Goal: Task Accomplishment & Management: Complete application form

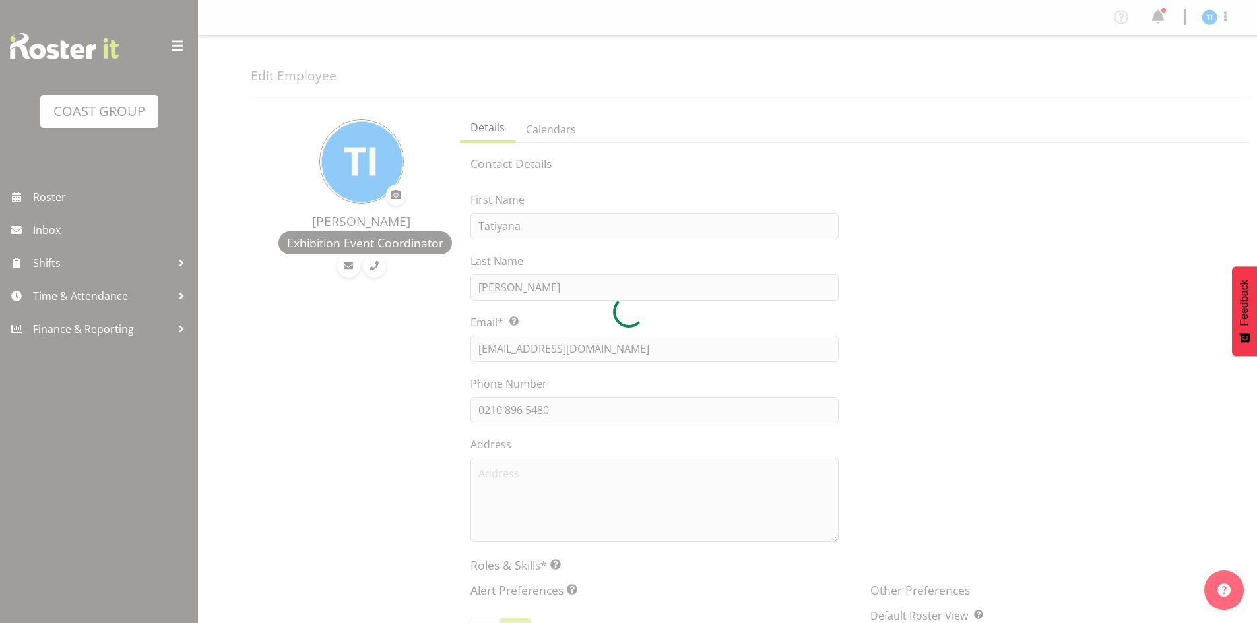
select select "TimelineWeek"
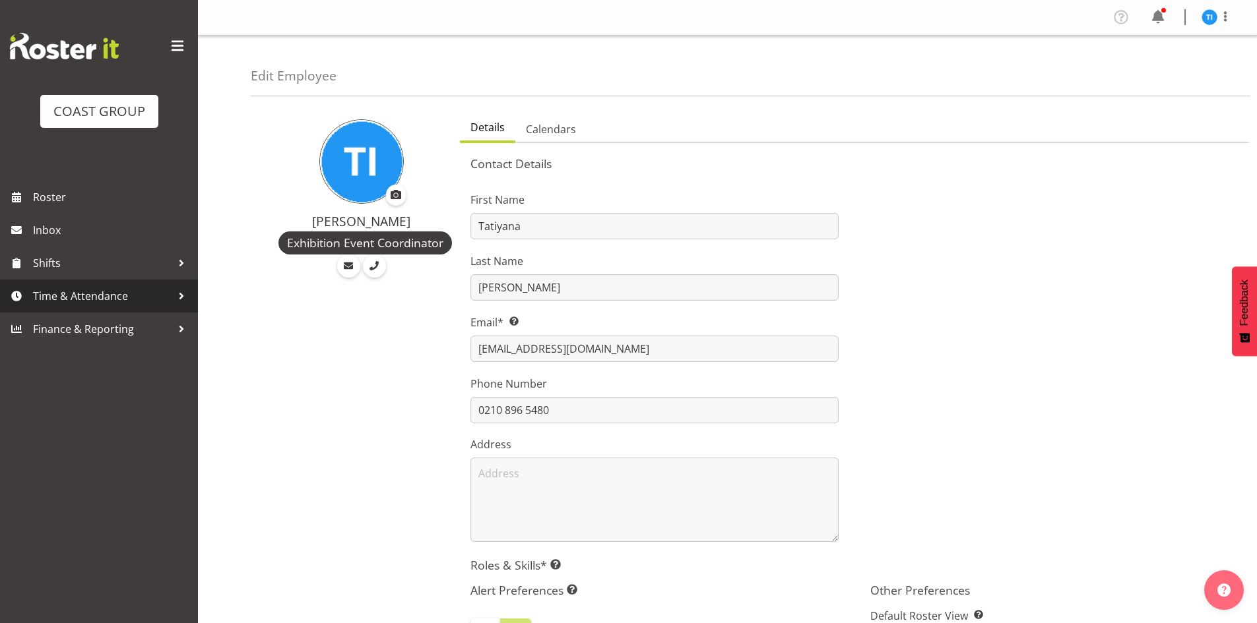
click at [141, 298] on span "Time & Attendance" at bounding box center [102, 296] width 139 height 20
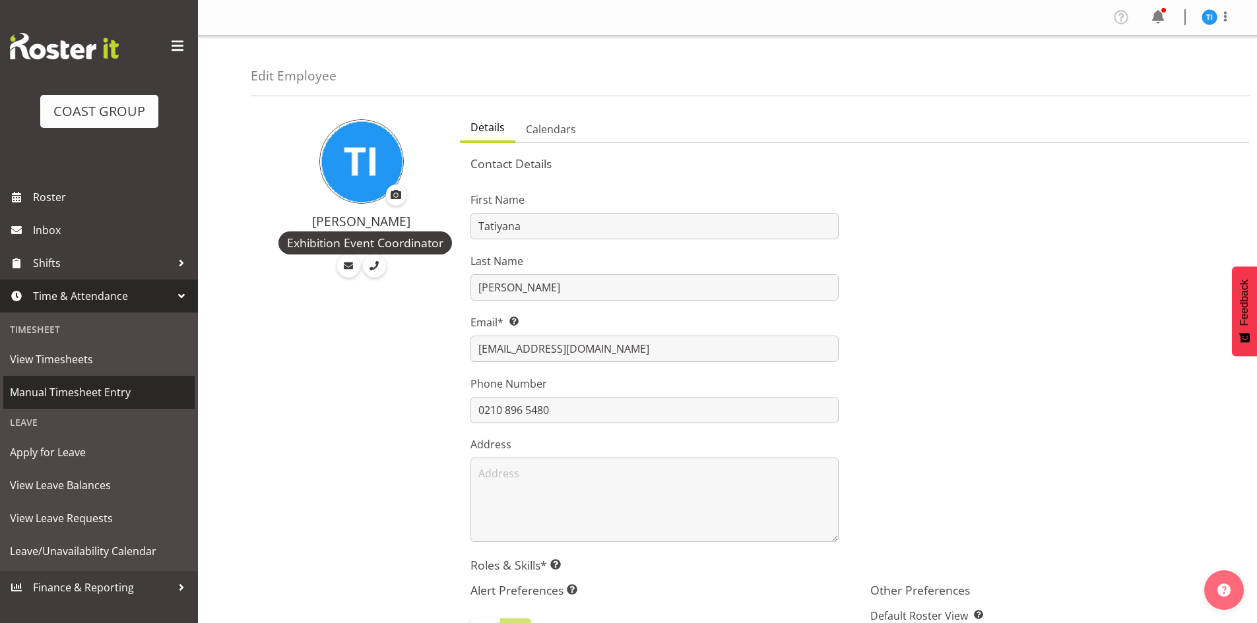
click at [115, 389] on span "Manual Timesheet Entry" at bounding box center [99, 393] width 178 height 20
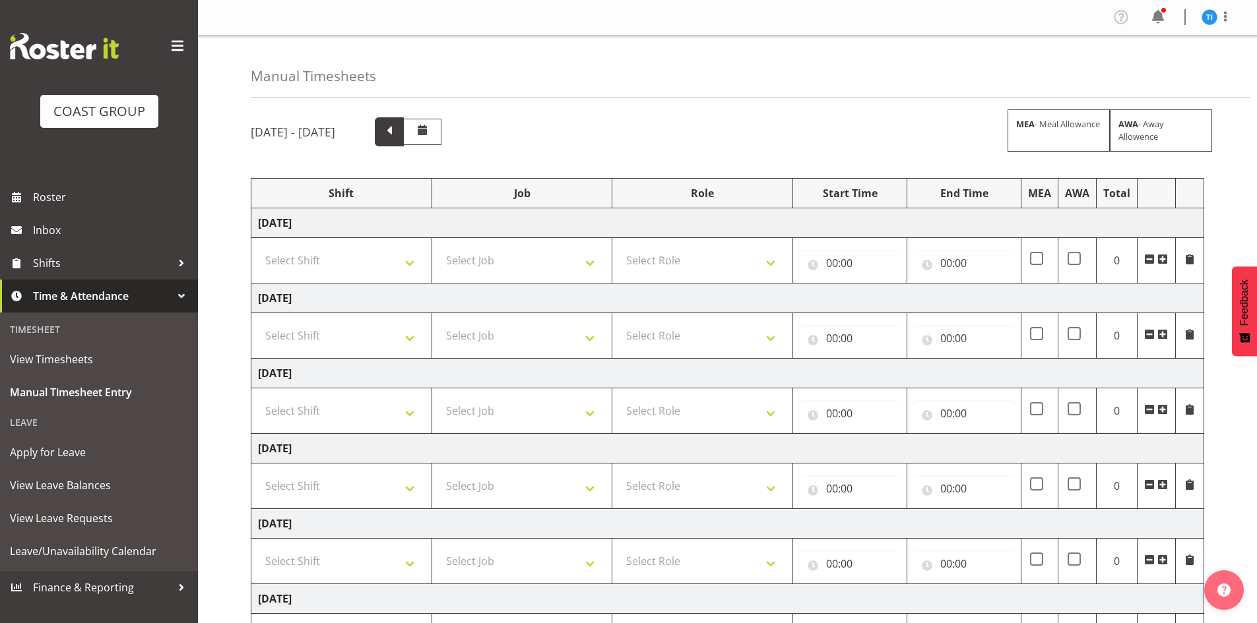
click at [398, 131] on span at bounding box center [389, 130] width 17 height 17
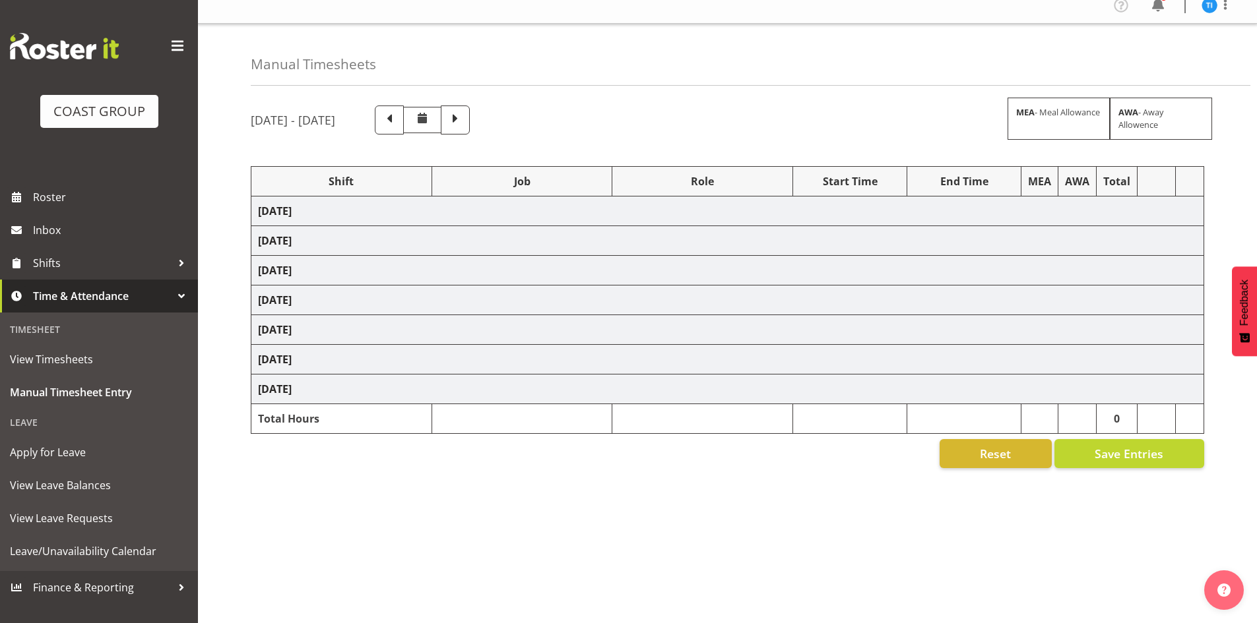
scroll to position [22, 0]
select select "1464"
select select "9791"
select select "1464"
select select "8995"
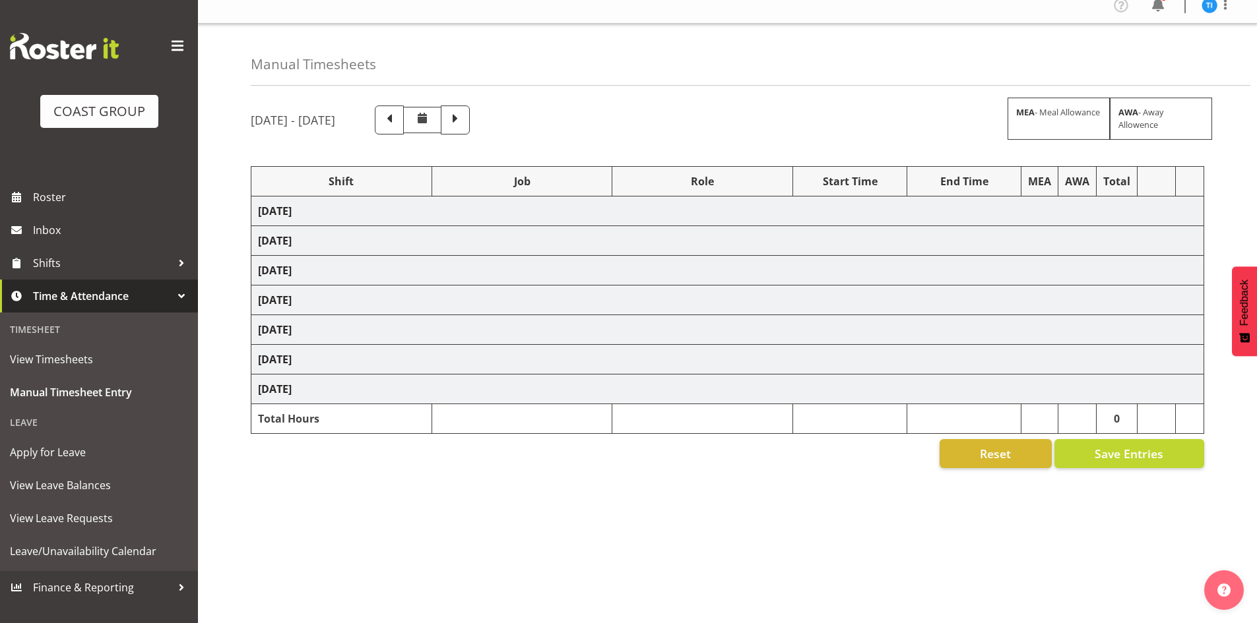
select select "1464"
select select "10221"
select select "1464"
select select "9129"
select select "1464"
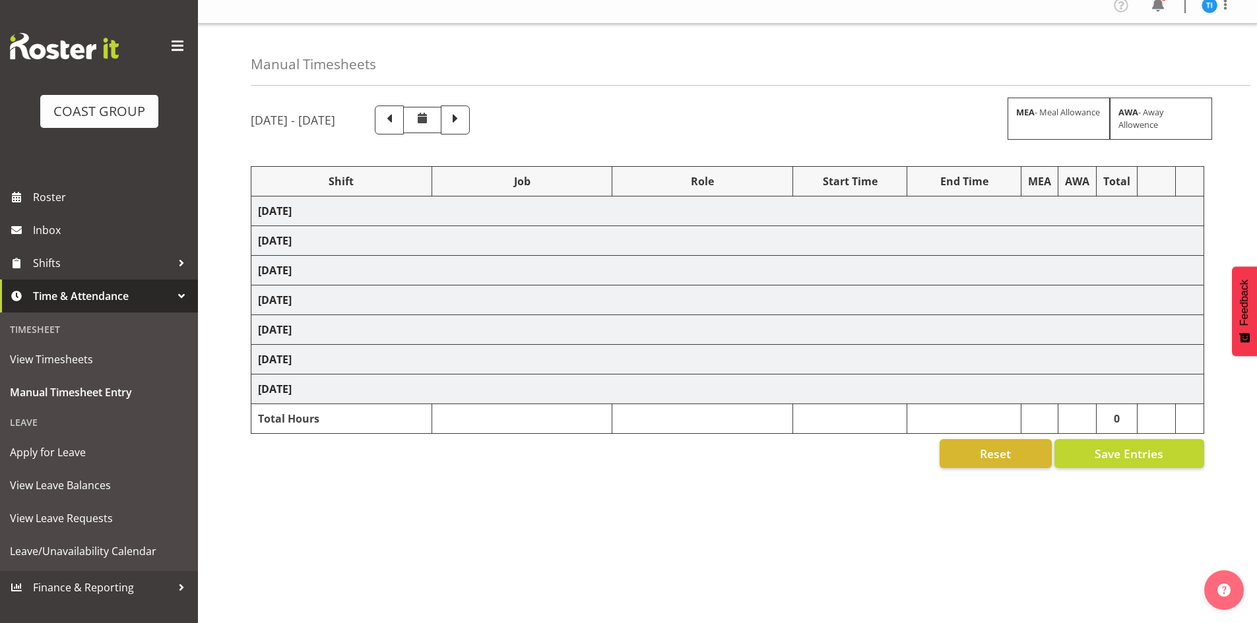
select select "9735"
select select "1464"
select select "10729"
select select "1464"
select select "8963"
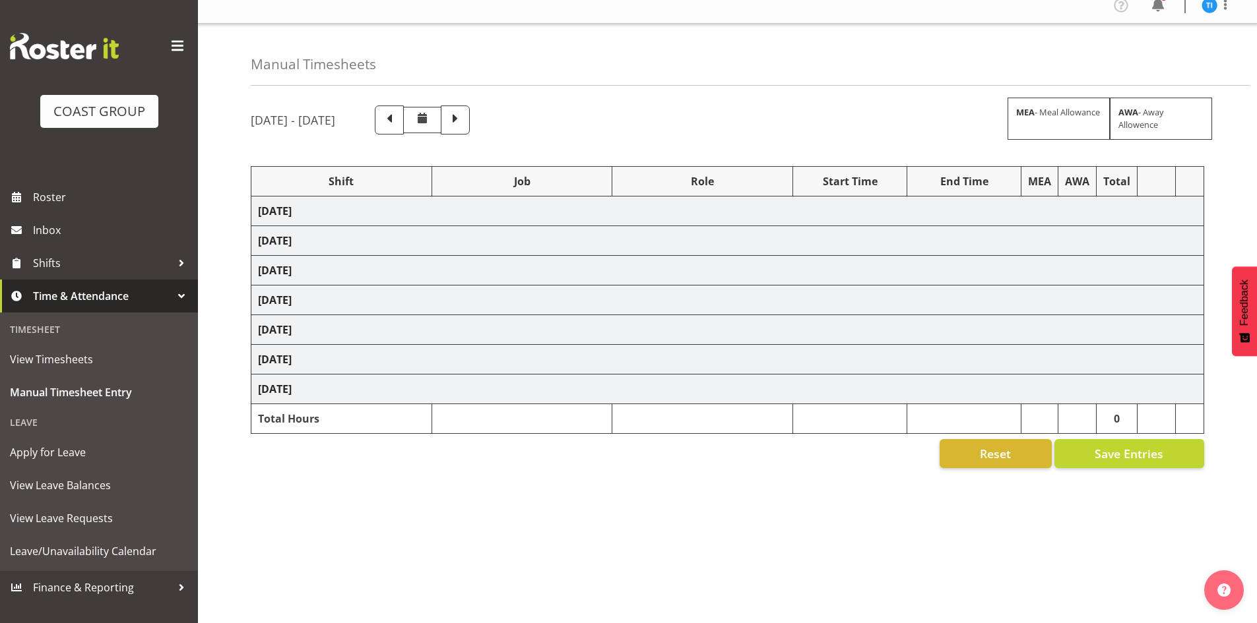
select select "1464"
select select "9844"
select select "1464"
select select "8679"
select select "1464"
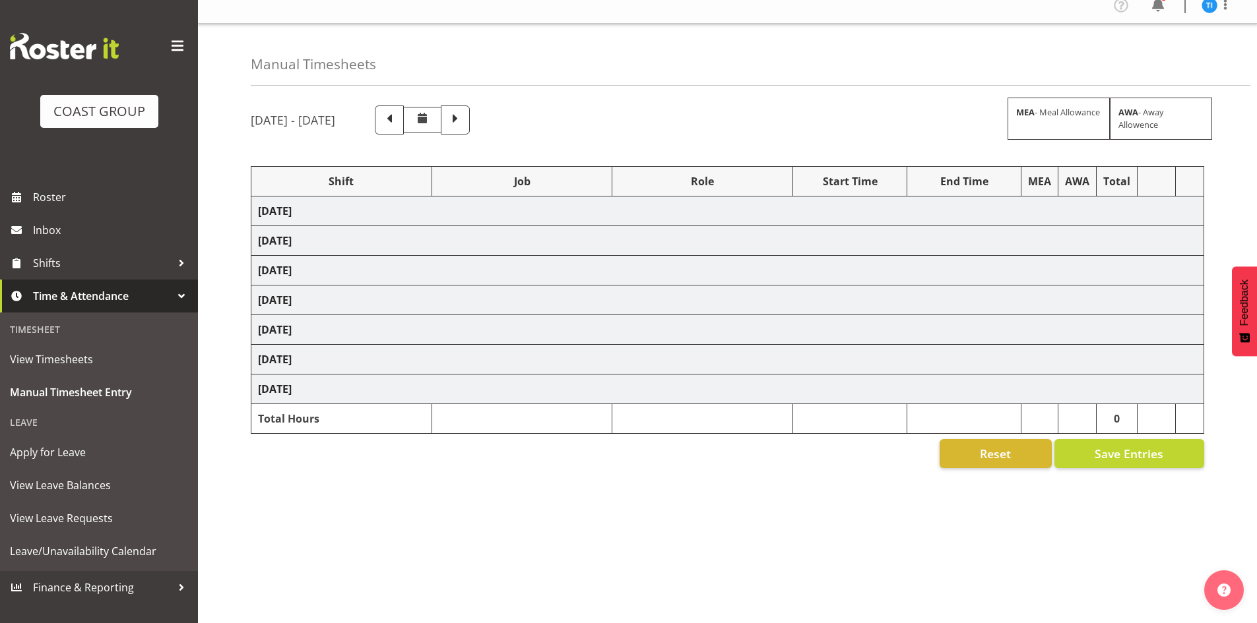
select select "9421"
select select "1464"
select select "69"
select select "1464"
select select "8679"
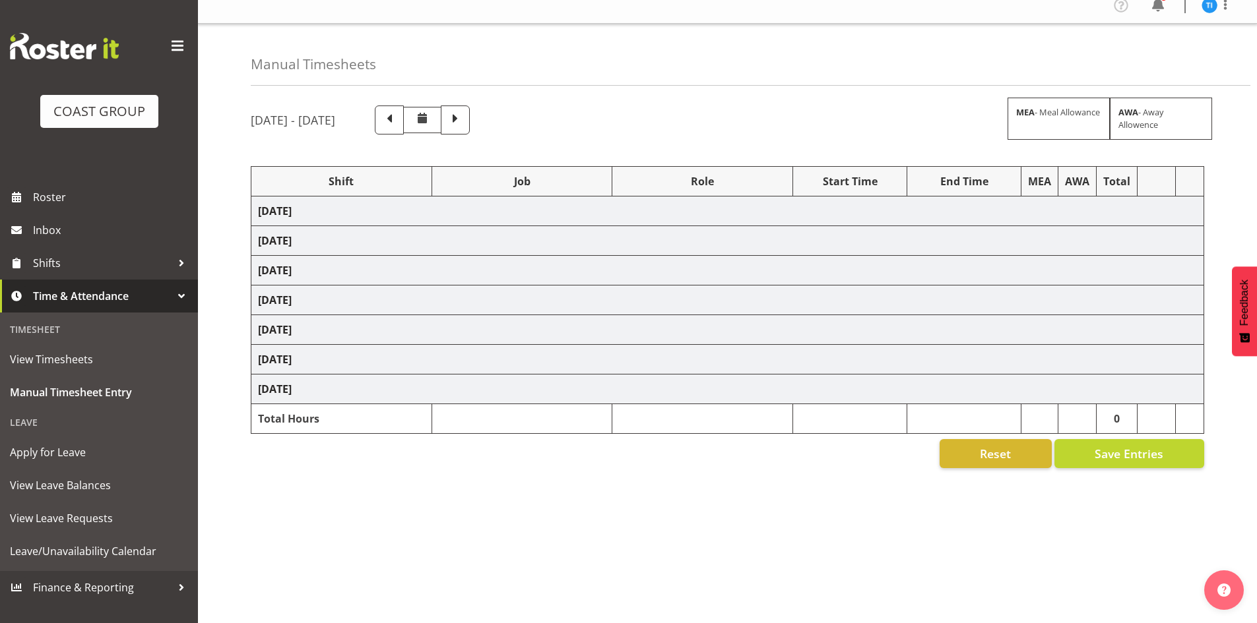
select select "1464"
select select "9348"
select select "1464"
select select "10769"
select select "1464"
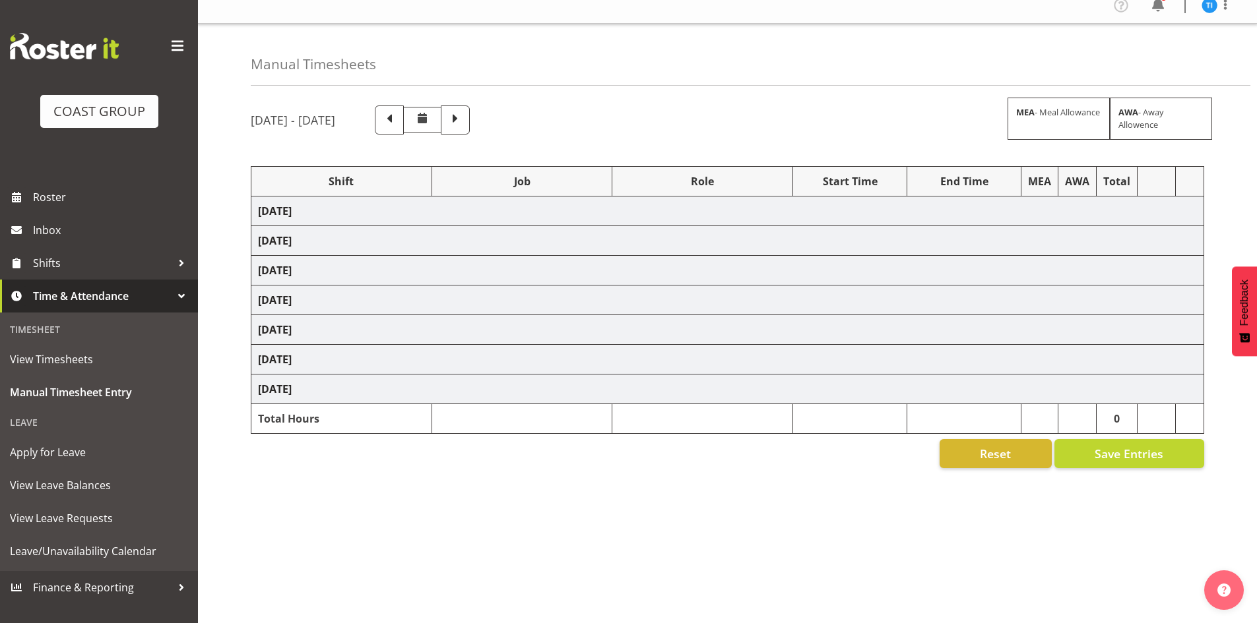
select select "10770"
select select "1464"
select select "10771"
select select "1464"
select select "10772"
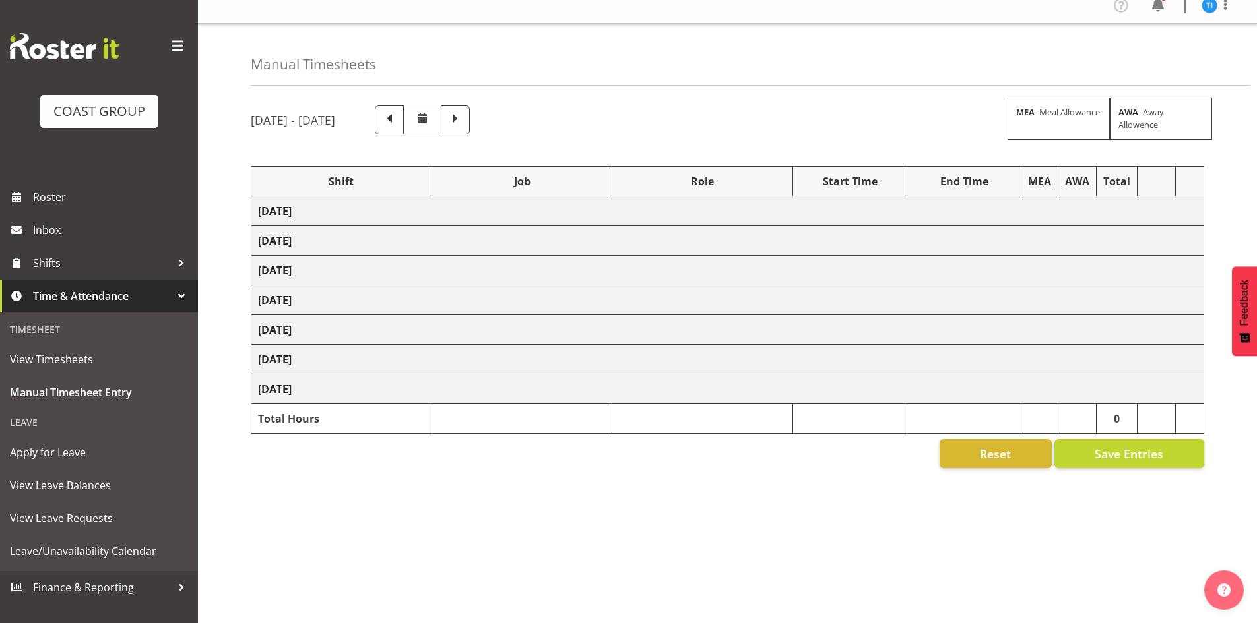
select select "1464"
select select "10729"
select select "1464"
select select "69"
select select "1464"
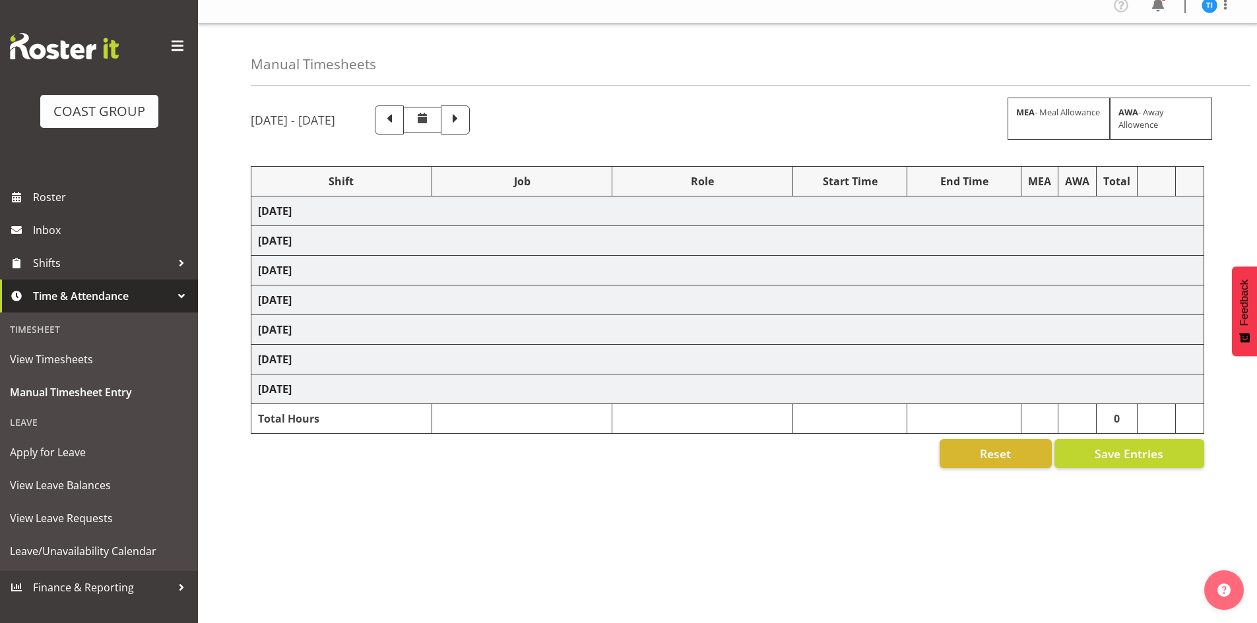
select select "10284"
select select "1464"
select select "9421"
select select "1464"
select select "8995"
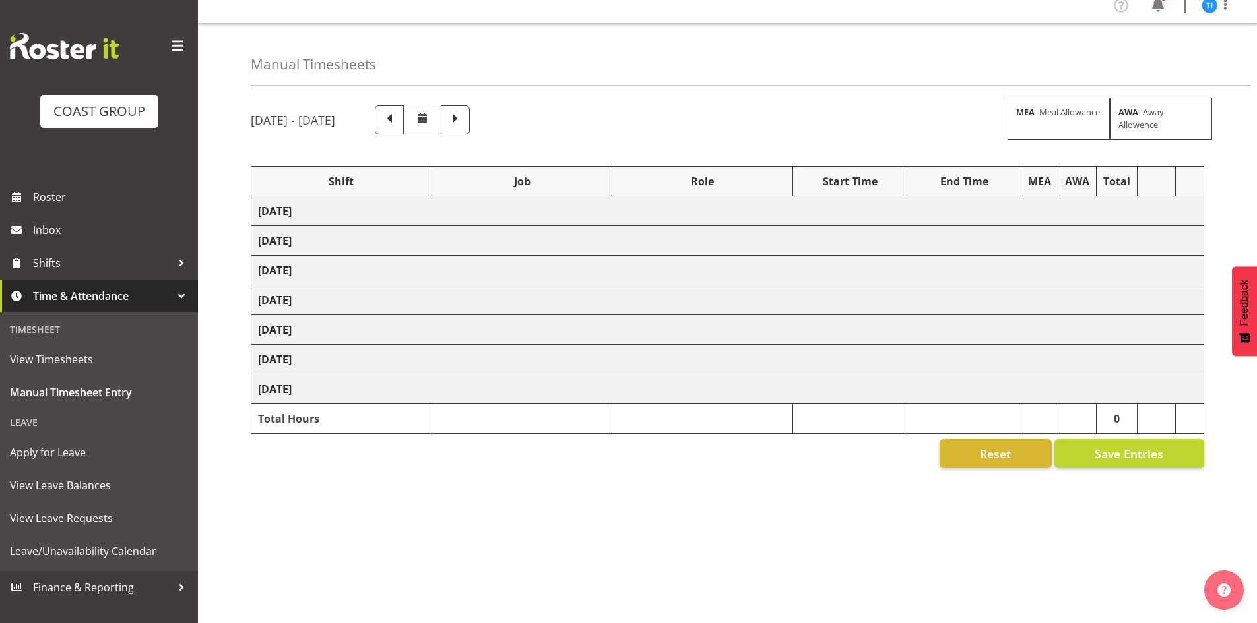
select select "1464"
select select "69"
select select "1464"
select select "9421"
select select "1464"
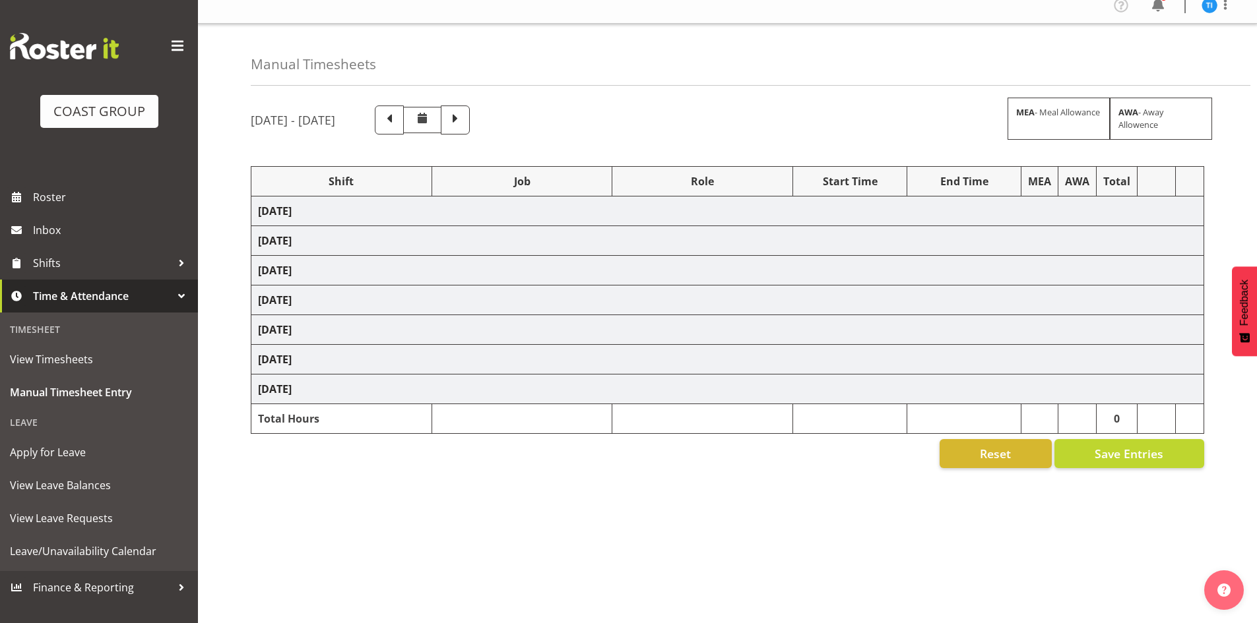
select select "10773"
select select "1464"
select select "8679"
select select "1464"
select select "8678"
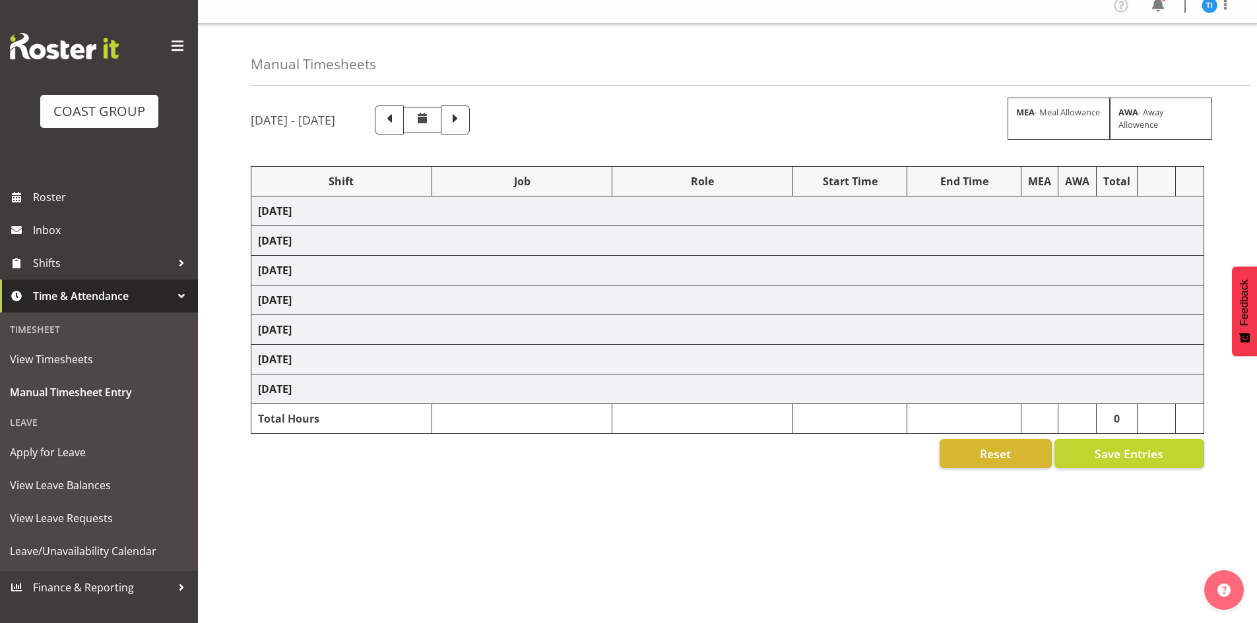
select select "1464"
select select "8995"
select select "1464"
select select "10700"
select select "1464"
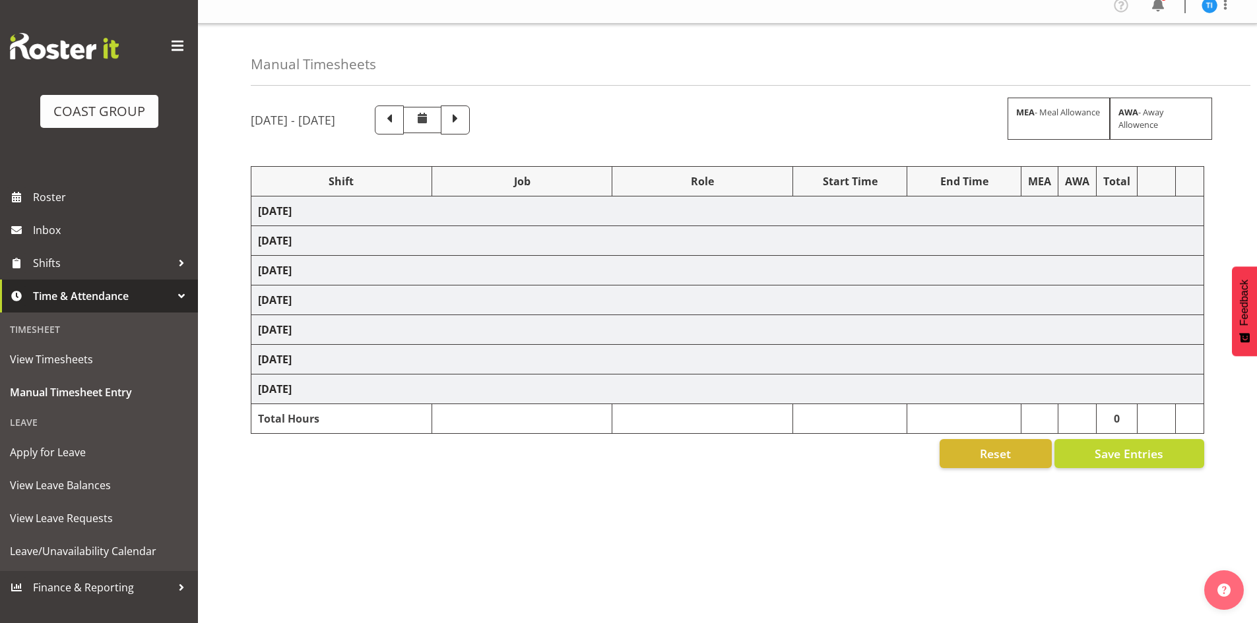
select select "69"
select select "1464"
select select "9791"
select select "1464"
select select "9348"
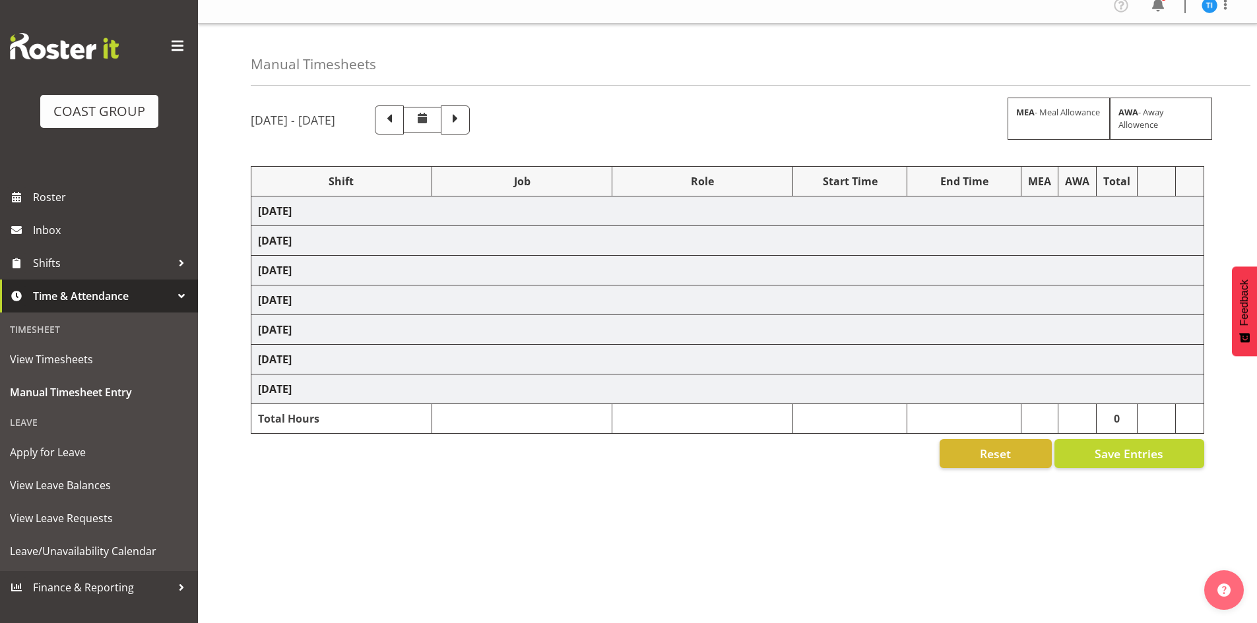
select select "1464"
select select "8678"
select select "1464"
select select "8995"
select select "1464"
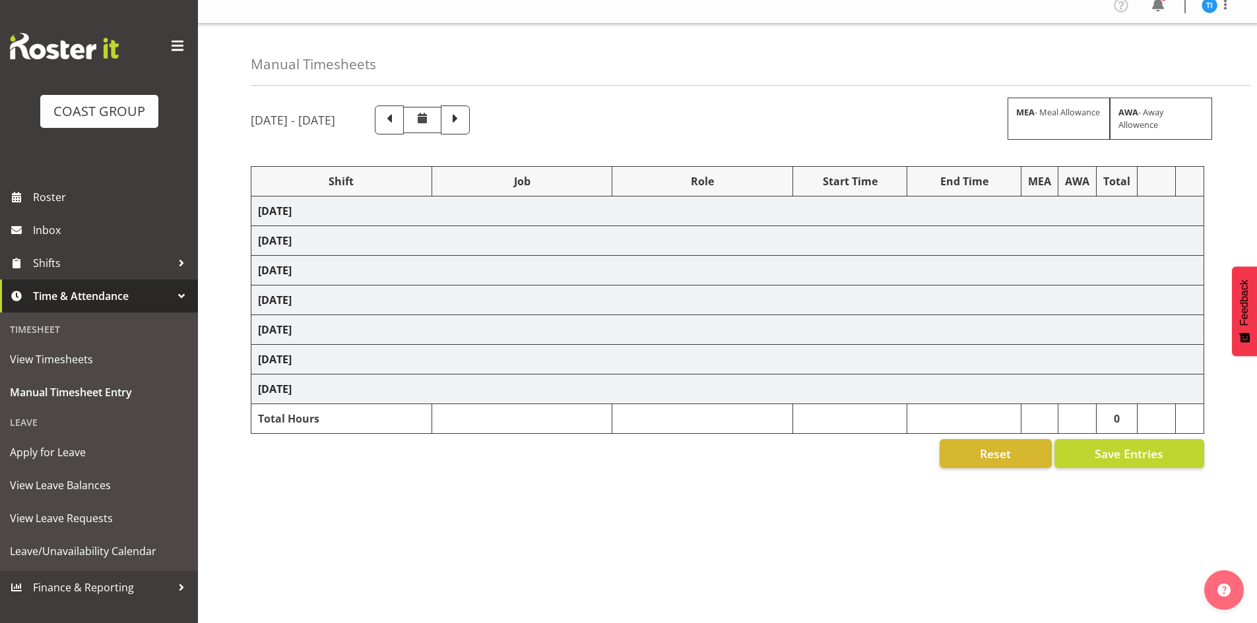
select select "10303"
select select "1464"
select select "10545"
select select "1464"
select select "10729"
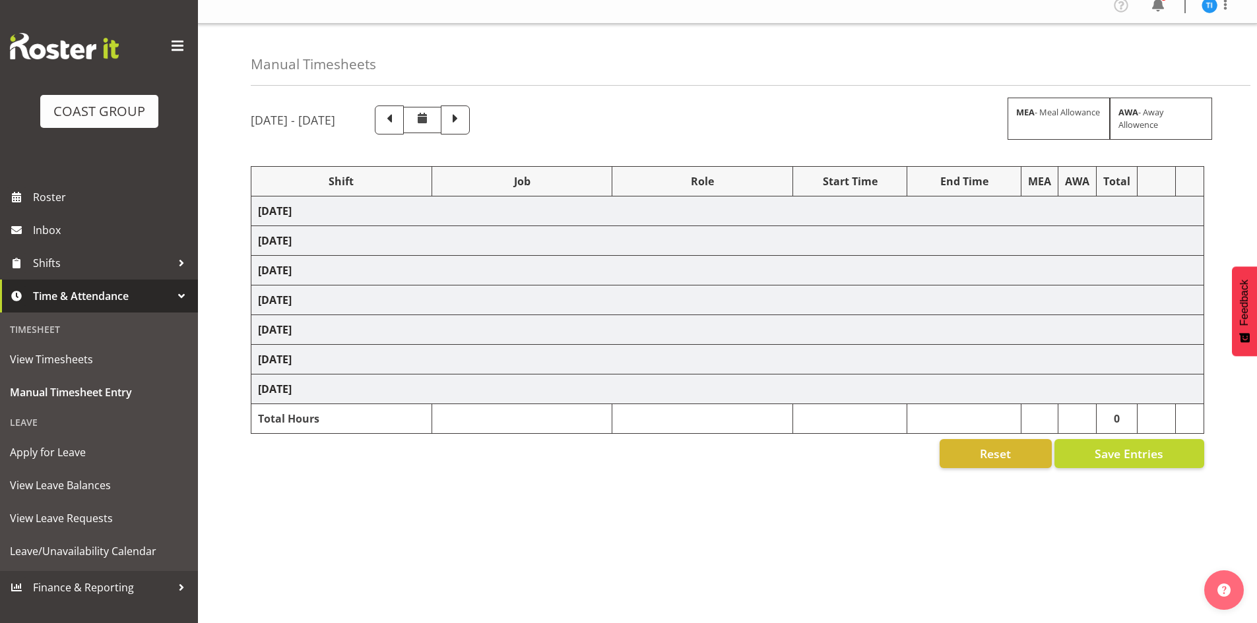
select select "1464"
select select "10284"
select select "1464"
select select "8679"
select select "1464"
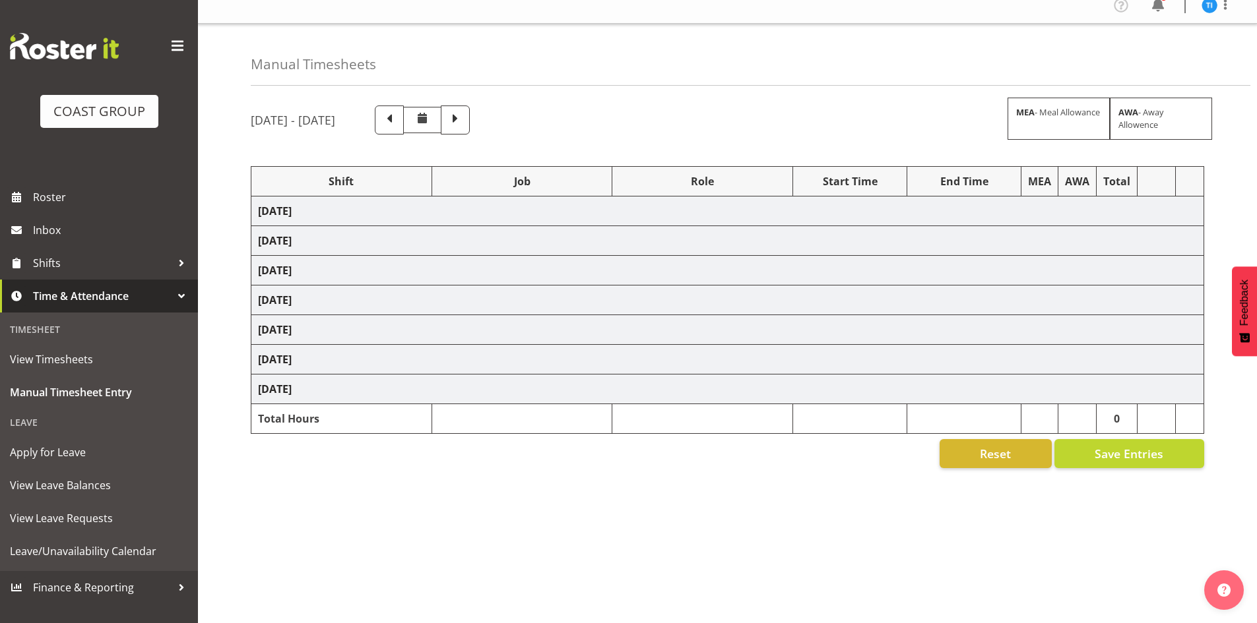
select select "69"
select select "1464"
select select "8679"
select select "1464"
select select "10303"
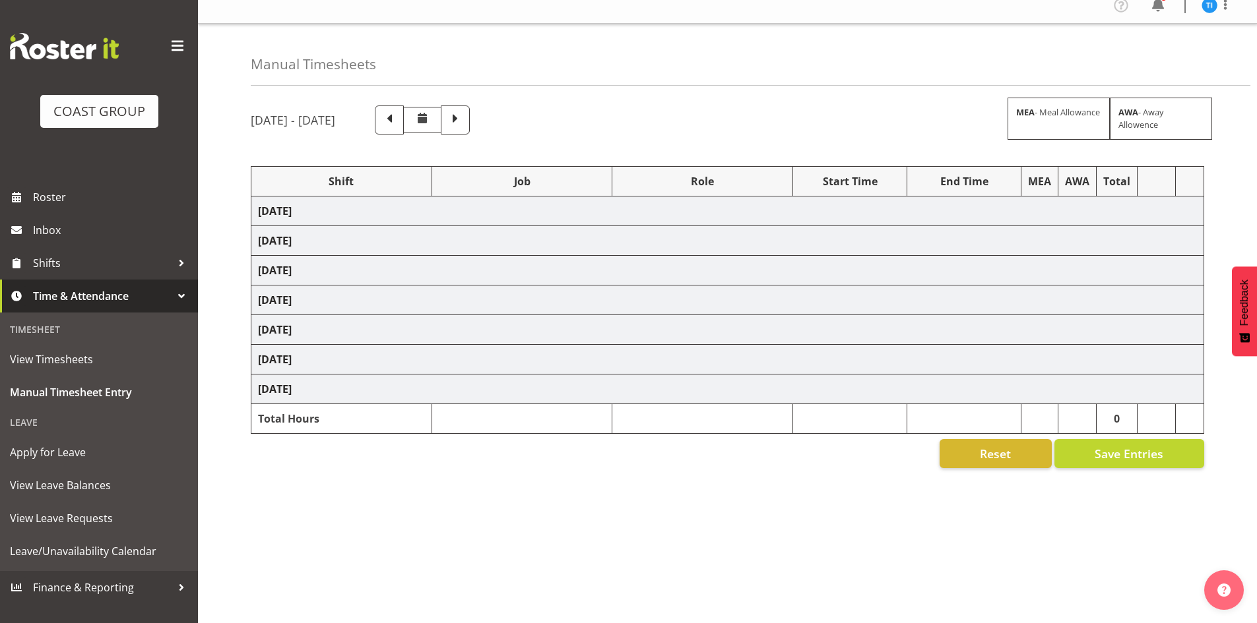
select select "1464"
select select "8678"
select select "1464"
select select "9421"
select select "1464"
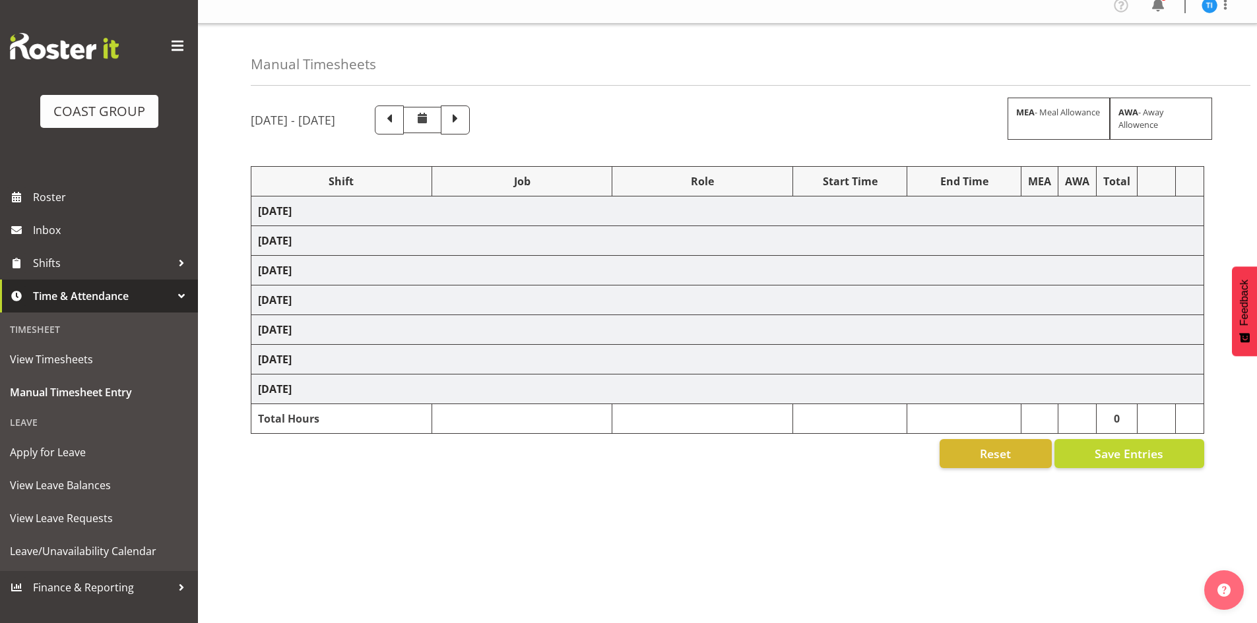
select select "10700"
select select "1464"
select select "9844"
select select "1464"
select select "69"
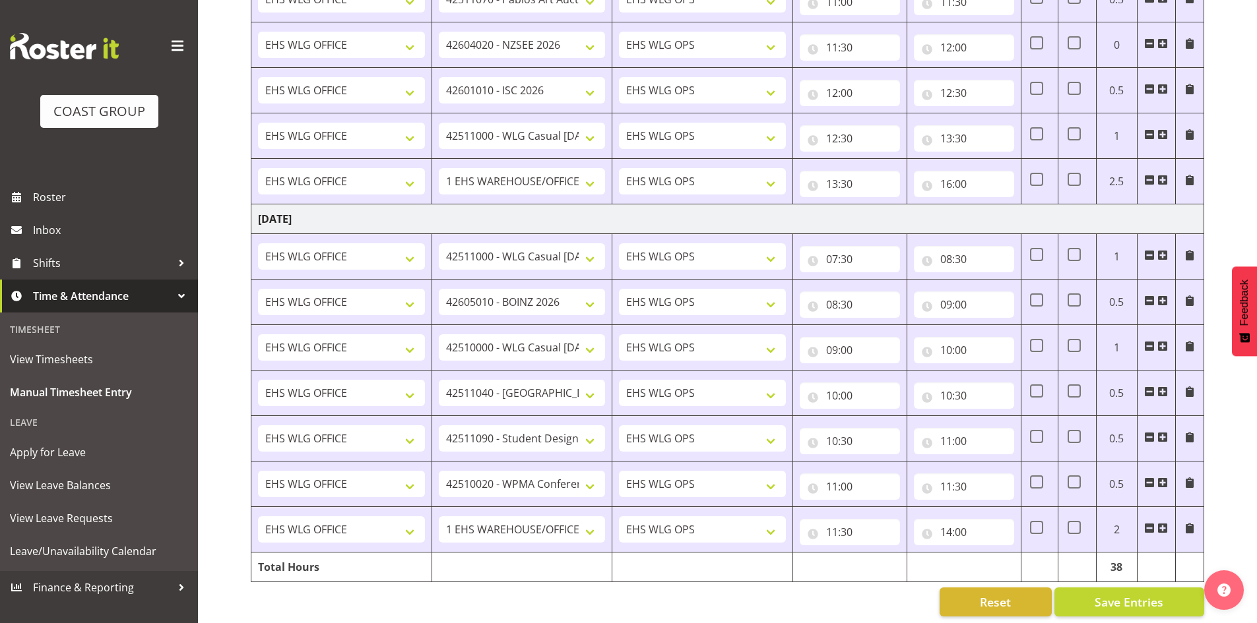
scroll to position [2107, 0]
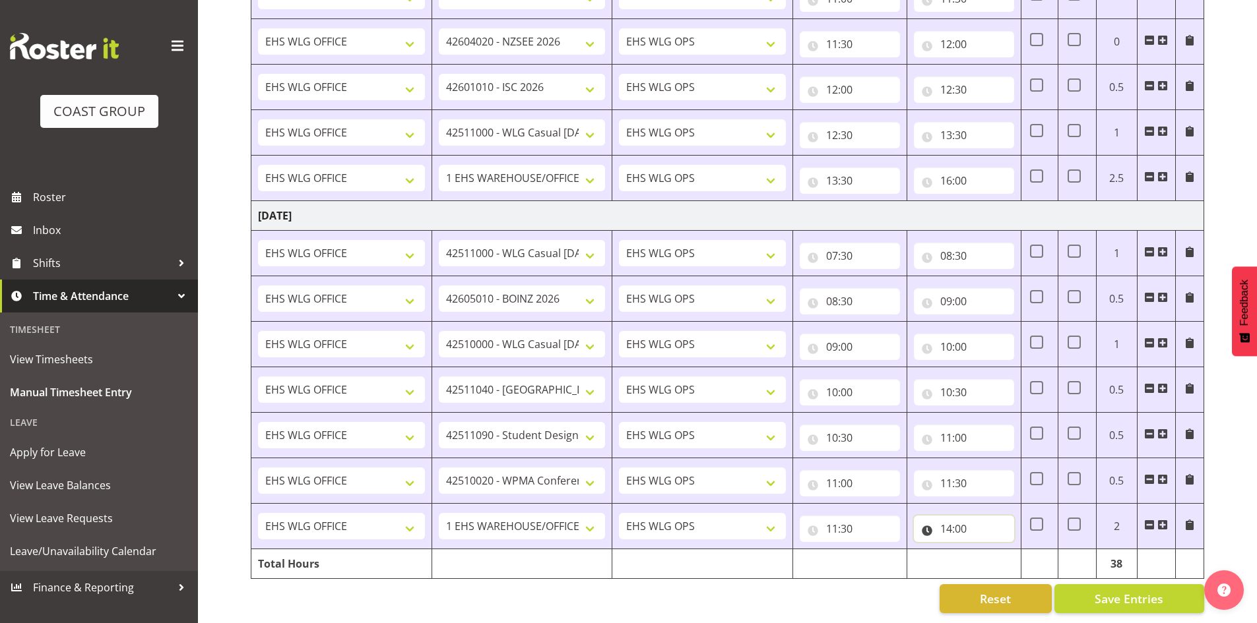
click at [952, 518] on input "14:00" at bounding box center [964, 529] width 100 height 26
click at [998, 550] on select "00 01 02 03 04 05 06 07 08 09 10 11 12 13 14 15 16 17 18 19 20 21 22 23" at bounding box center [1004, 563] width 30 height 26
select select "16"
click at [989, 550] on select "00 01 02 03 04 05 06 07 08 09 10 11 12 13 14 15 16 17 18 19 20 21 22 23" at bounding box center [1004, 563] width 30 height 26
type input "16:00"
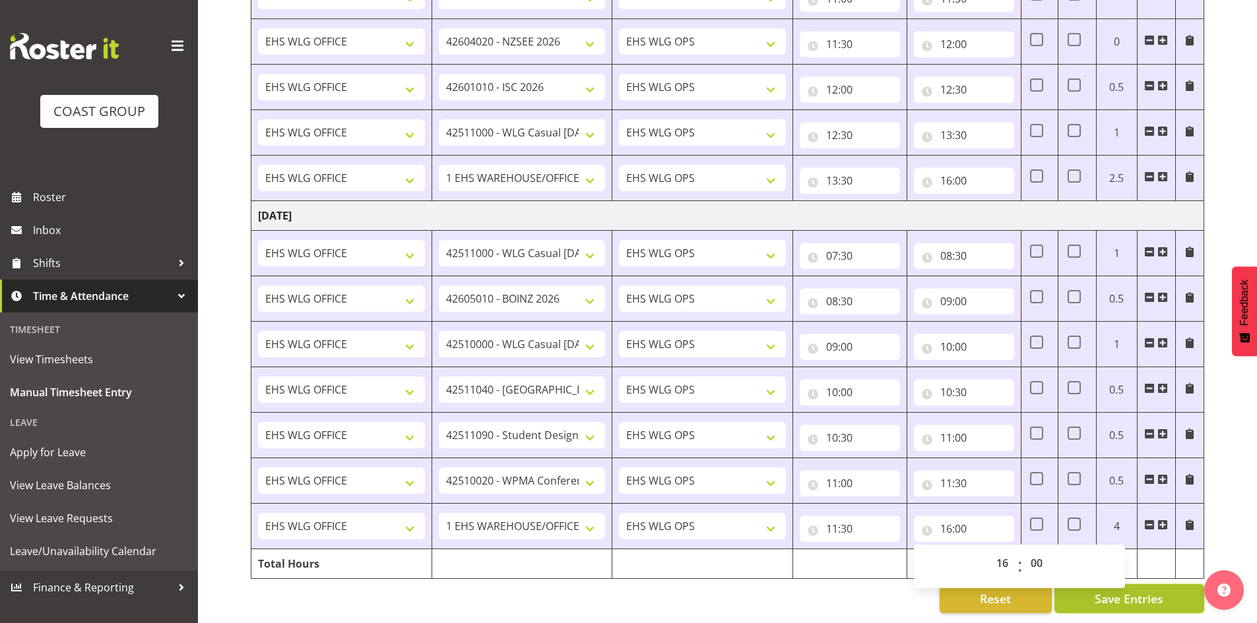
click at [1149, 594] on span "Save Entries" at bounding box center [1129, 598] width 69 height 17
